Goal: Task Accomplishment & Management: Manage account settings

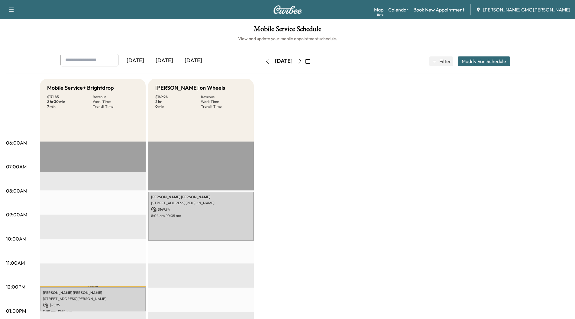
click at [202, 62] on div "[DATE]" at bounding box center [193, 61] width 29 height 14
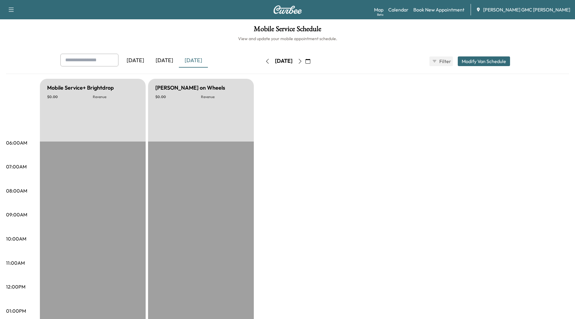
click at [303, 62] on icon "button" at bounding box center [300, 61] width 5 height 5
click at [303, 61] on icon "button" at bounding box center [300, 61] width 5 height 5
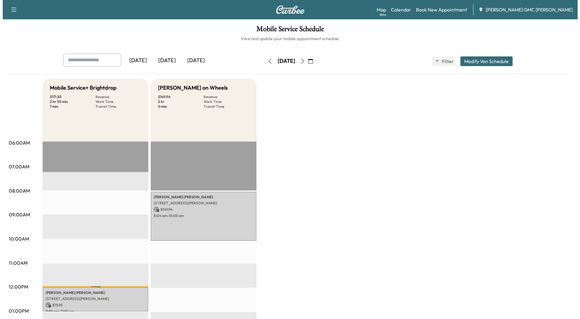
scroll to position [91, 0]
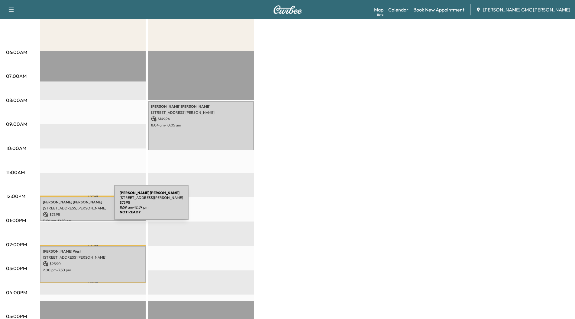
click at [69, 206] on p "[STREET_ADDRESS][PERSON_NAME]" at bounding box center [93, 208] width 100 height 5
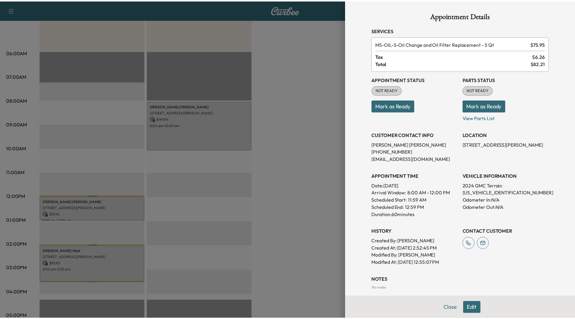
scroll to position [0, 0]
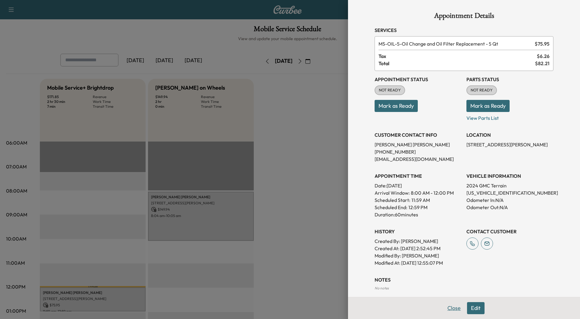
click at [446, 308] on button "Close" at bounding box center [454, 309] width 21 height 12
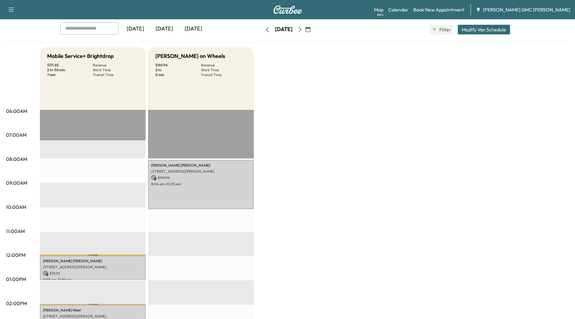
scroll to position [91, 0]
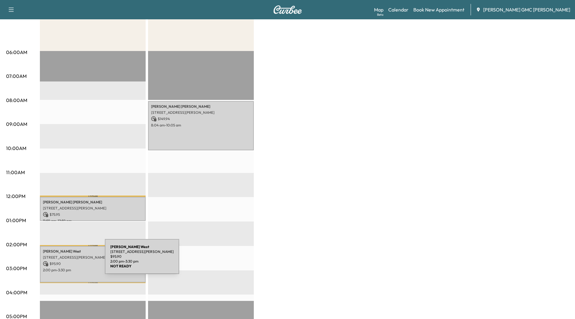
click at [60, 261] on p "$ 95.90" at bounding box center [93, 263] width 100 height 5
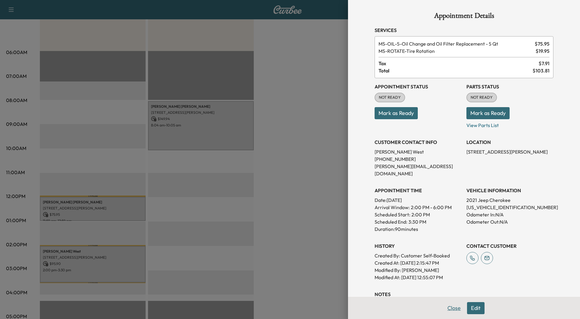
click at [447, 307] on button "Close" at bounding box center [454, 309] width 21 height 12
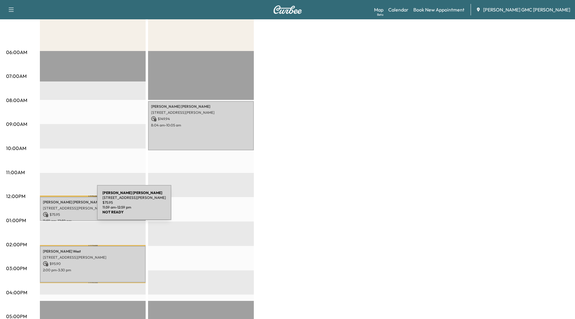
click at [52, 206] on p "[STREET_ADDRESS][PERSON_NAME]" at bounding box center [93, 208] width 100 height 5
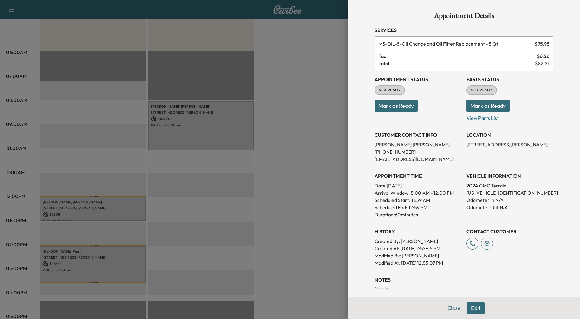
click at [469, 103] on button "Mark as Ready" at bounding box center [488, 106] width 43 height 12
click at [450, 309] on button "Close" at bounding box center [454, 309] width 21 height 12
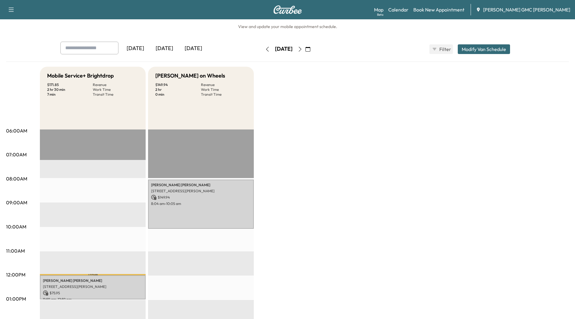
scroll to position [0, 0]
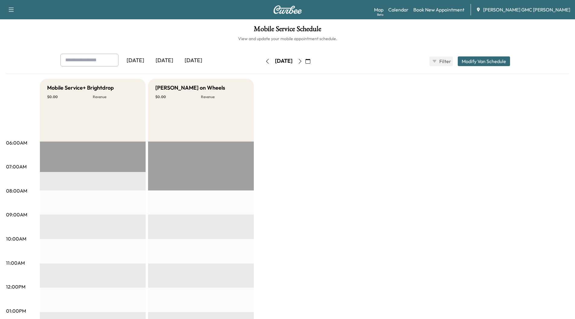
click at [303, 61] on icon "button" at bounding box center [300, 61] width 5 height 5
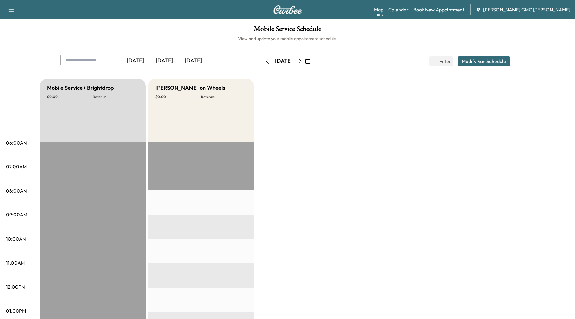
click at [303, 61] on icon "button" at bounding box center [300, 61] width 5 height 5
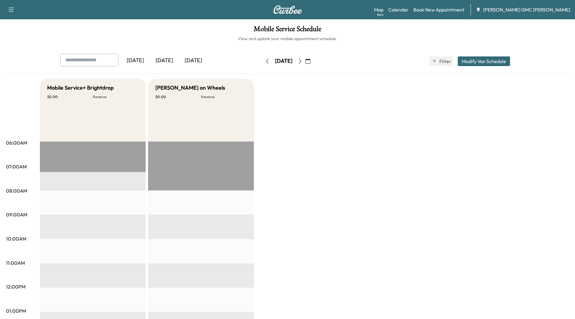
click at [165, 62] on div "[DATE]" at bounding box center [164, 61] width 29 height 14
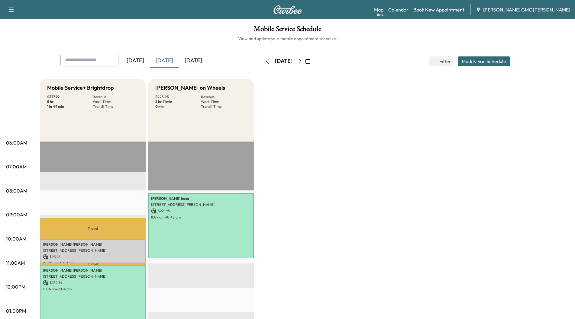
click at [192, 59] on div "[DATE]" at bounding box center [193, 61] width 29 height 14
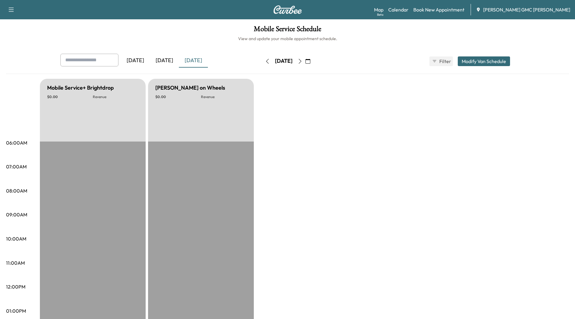
click at [301, 63] on icon "button" at bounding box center [300, 61] width 3 height 5
click at [303, 62] on icon "button" at bounding box center [300, 61] width 5 height 5
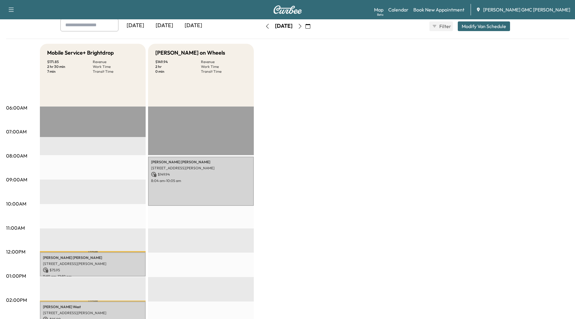
scroll to position [91, 0]
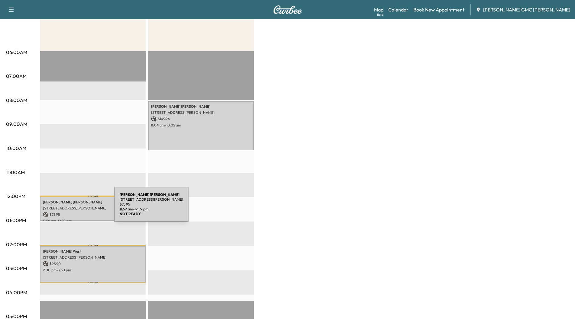
click at [68, 208] on p "[STREET_ADDRESS][PERSON_NAME]" at bounding box center [93, 208] width 100 height 5
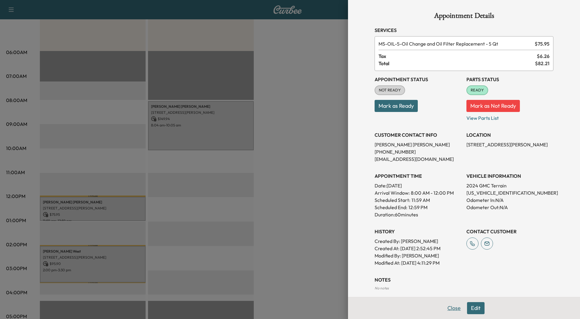
click at [452, 306] on button "Close" at bounding box center [454, 309] width 21 height 12
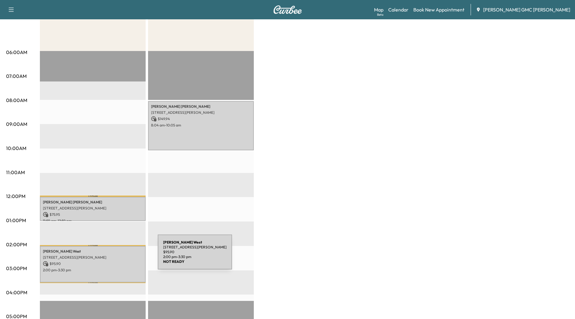
click at [112, 256] on p "[STREET_ADDRESS][PERSON_NAME]" at bounding box center [93, 257] width 100 height 5
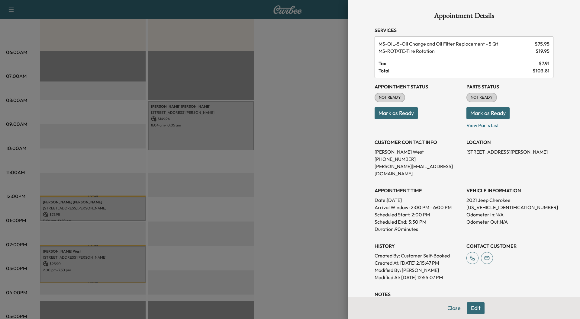
click at [488, 112] on button "Mark as Ready" at bounding box center [488, 113] width 43 height 12
click at [452, 307] on button "Close" at bounding box center [454, 309] width 21 height 12
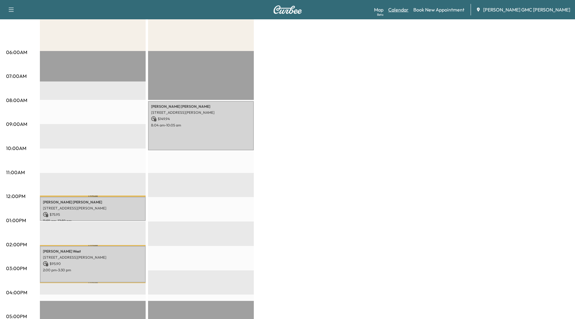
click at [409, 9] on link "Calendar" at bounding box center [398, 9] width 20 height 7
